Goal: Task Accomplishment & Management: Use online tool/utility

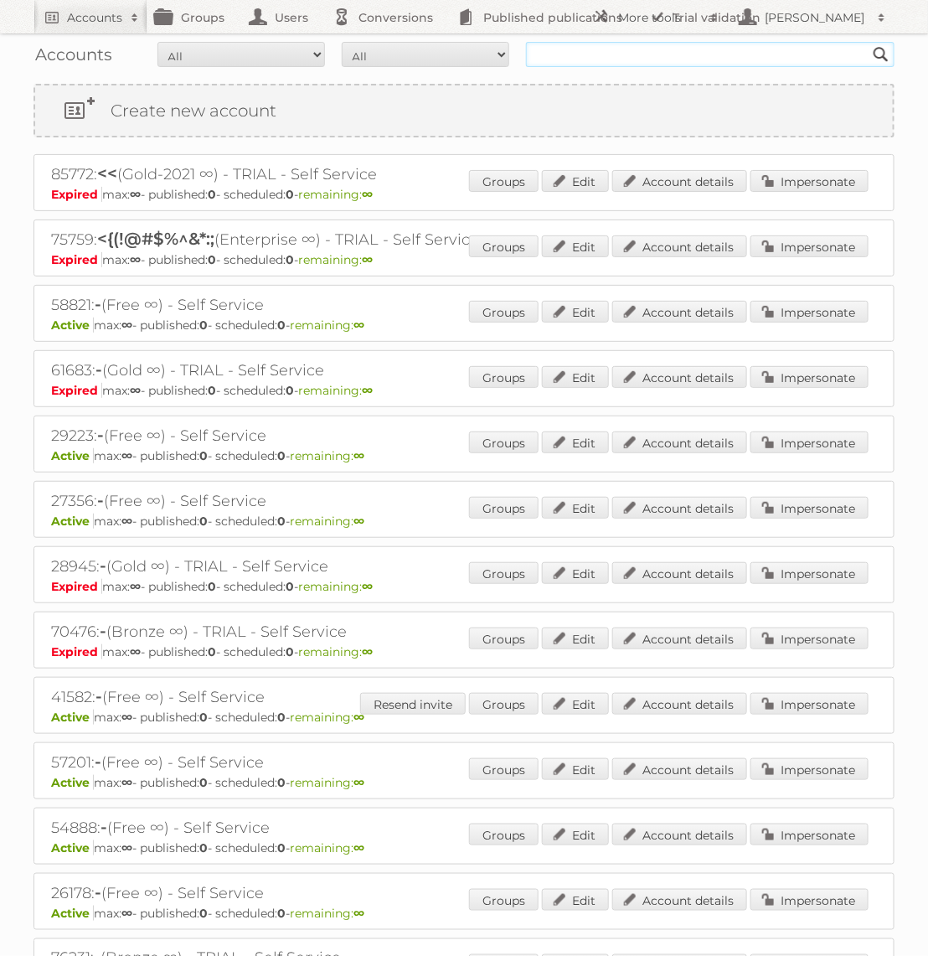
click at [600, 54] on input "text" at bounding box center [710, 54] width 369 height 25
type input "Action PIA"
click at [869, 42] on input "Search" at bounding box center [881, 54] width 25 height 25
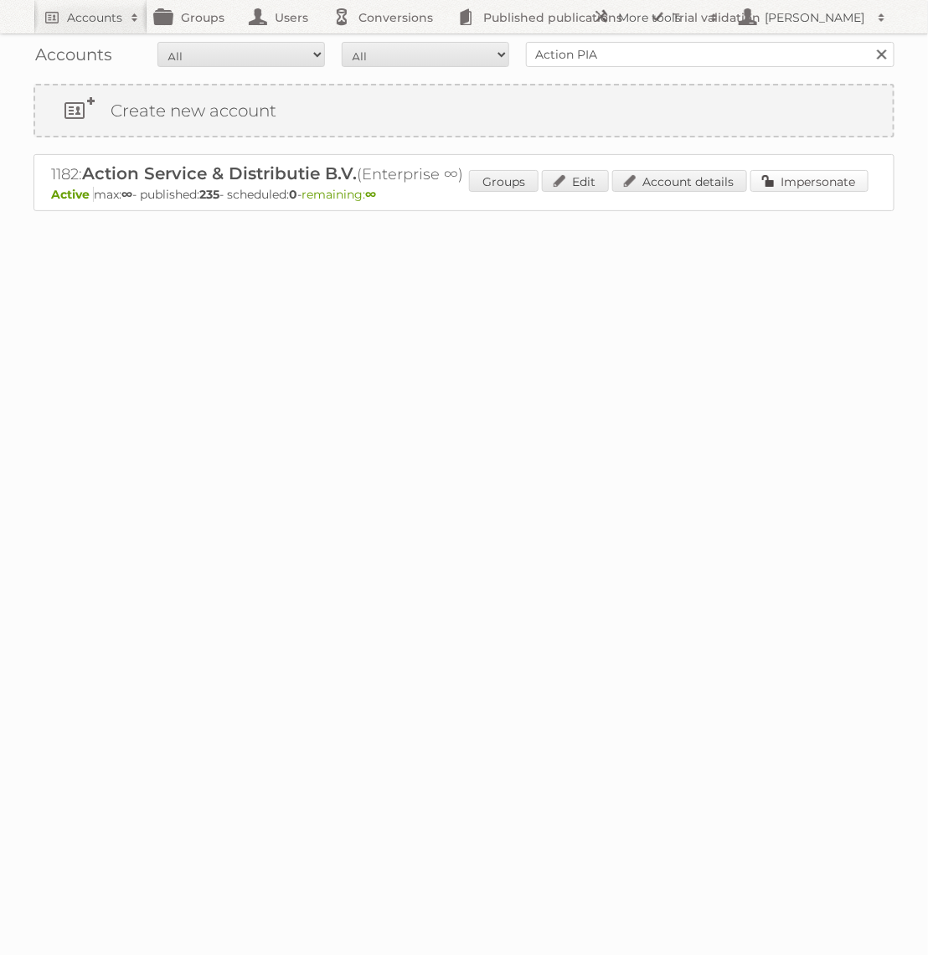
click at [801, 187] on link "Impersonate" at bounding box center [810, 181] width 118 height 22
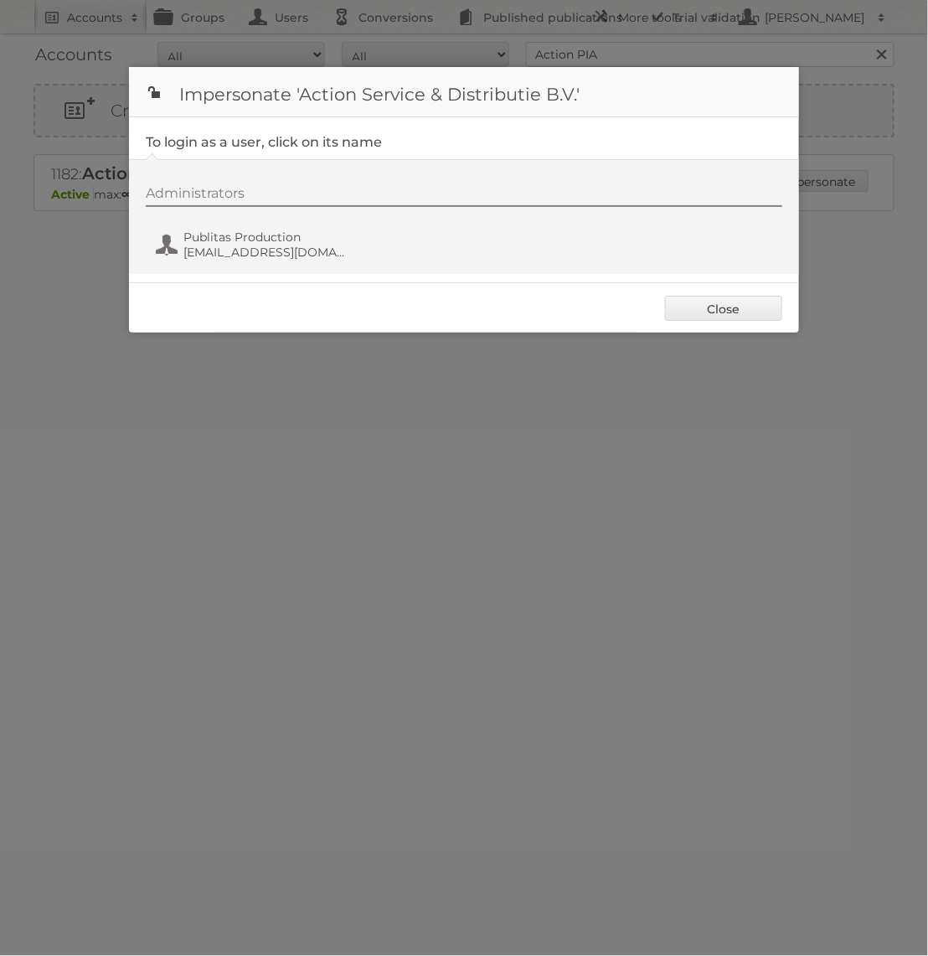
click at [253, 270] on div "Administrators Publitas Production [EMAIL_ADDRESS][DOMAIN_NAME]" at bounding box center [464, 216] width 670 height 115
click at [253, 265] on div "Administrators Publitas Production [EMAIL_ADDRESS][DOMAIN_NAME]" at bounding box center [473, 225] width 654 height 80
click at [261, 239] on span "Publitas Production" at bounding box center [265, 237] width 163 height 15
